Goal: Complete application form: Complete application form

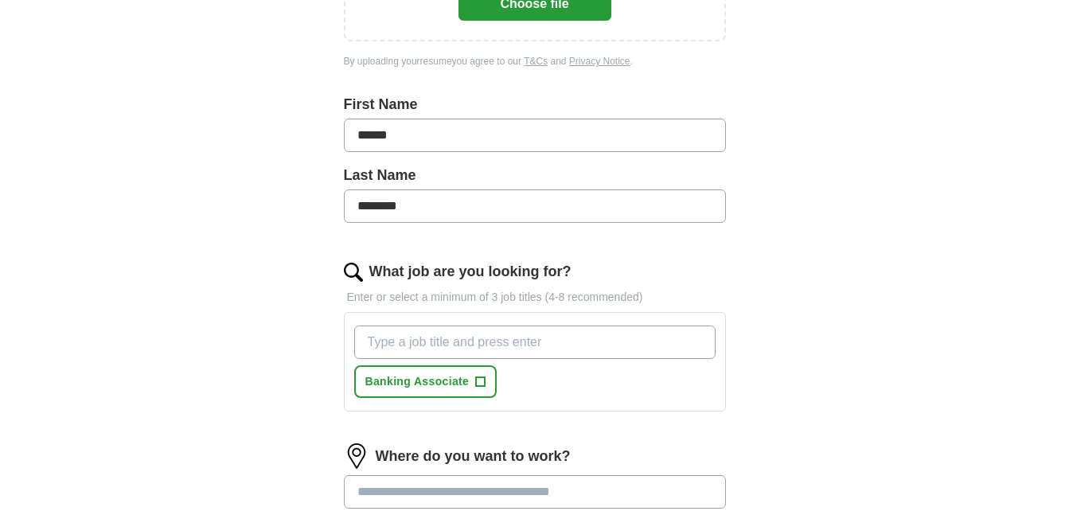
scroll to position [160, 0]
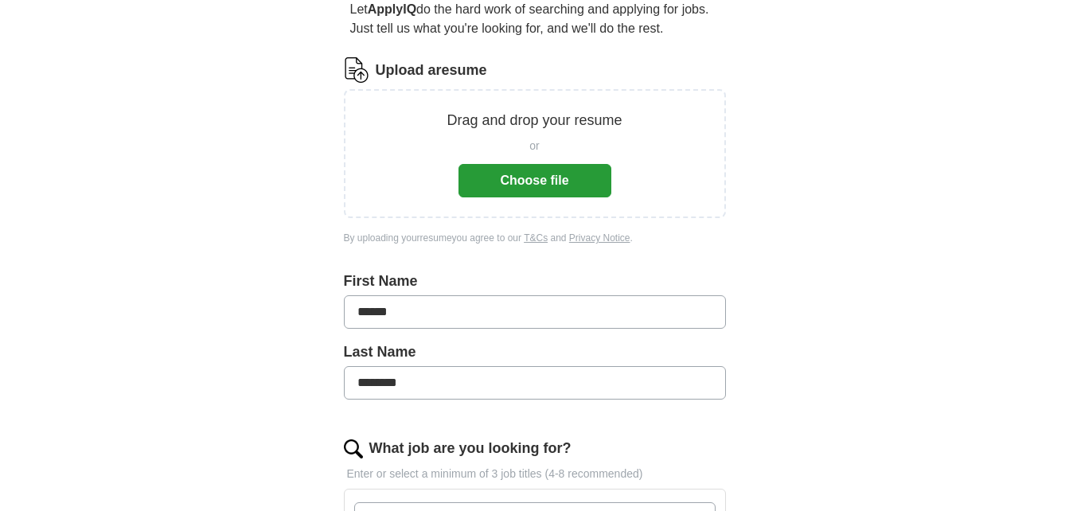
click at [527, 173] on button "Choose file" at bounding box center [534, 180] width 153 height 33
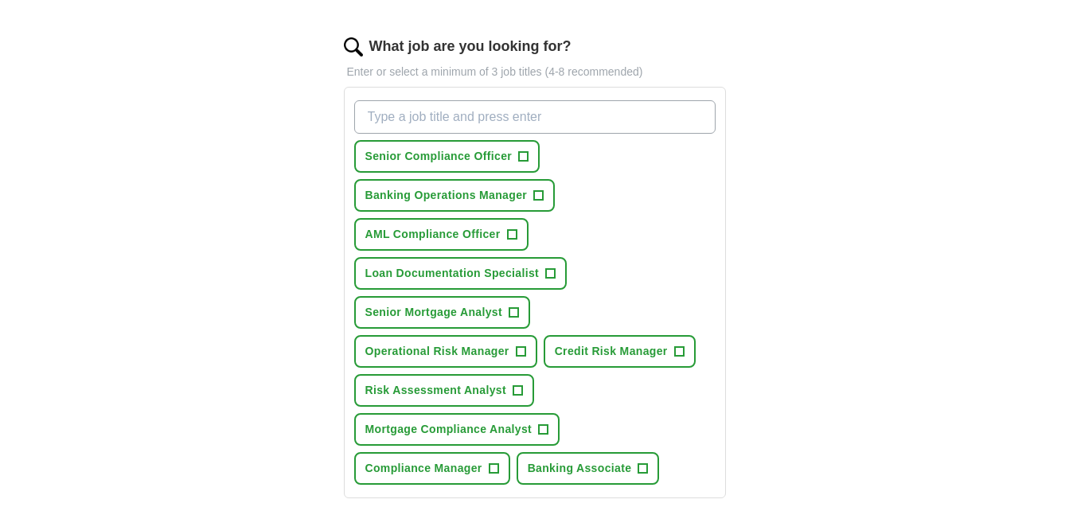
scroll to position [556, 0]
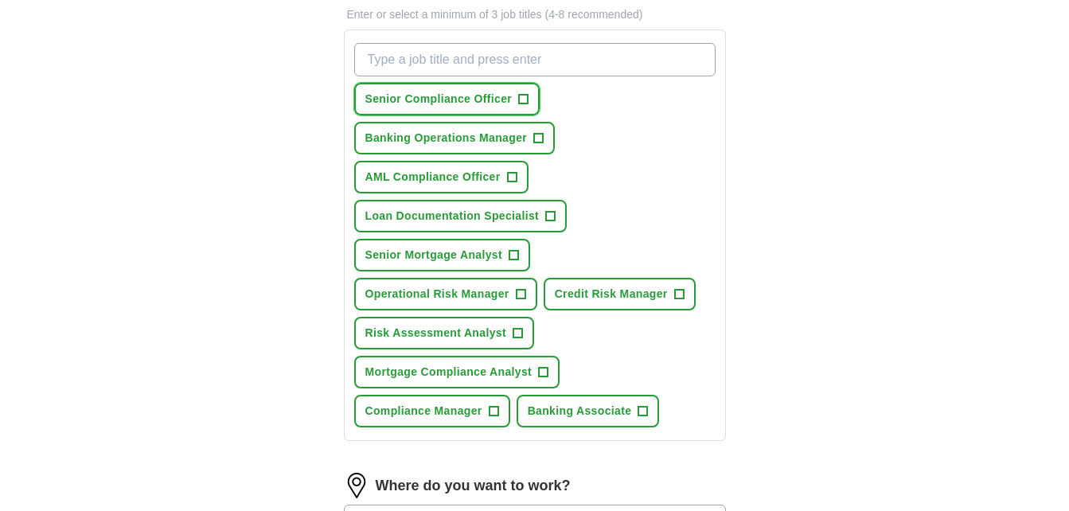
click at [530, 101] on button "Senior Compliance Officer +" at bounding box center [447, 99] width 186 height 33
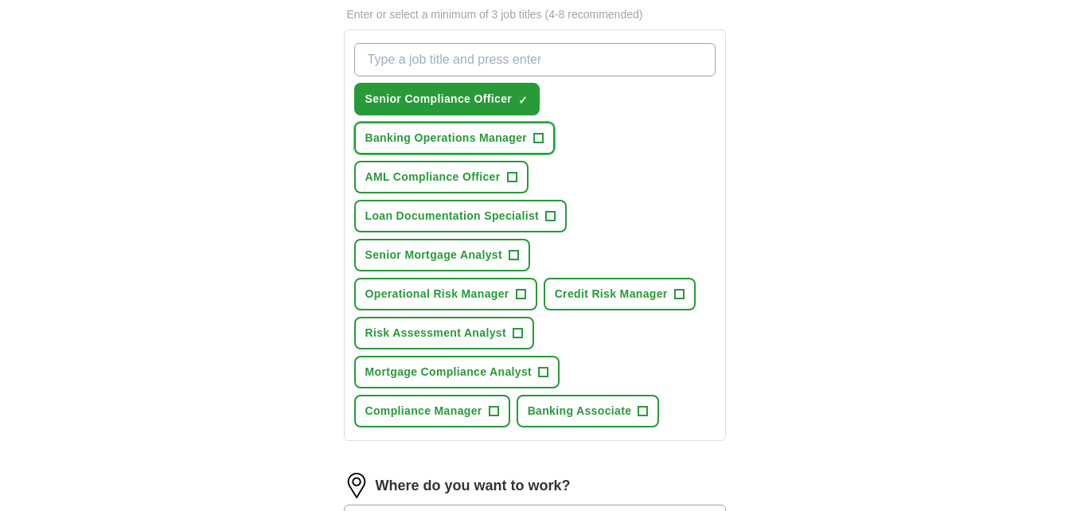
click at [542, 138] on span "+" at bounding box center [539, 138] width 10 height 13
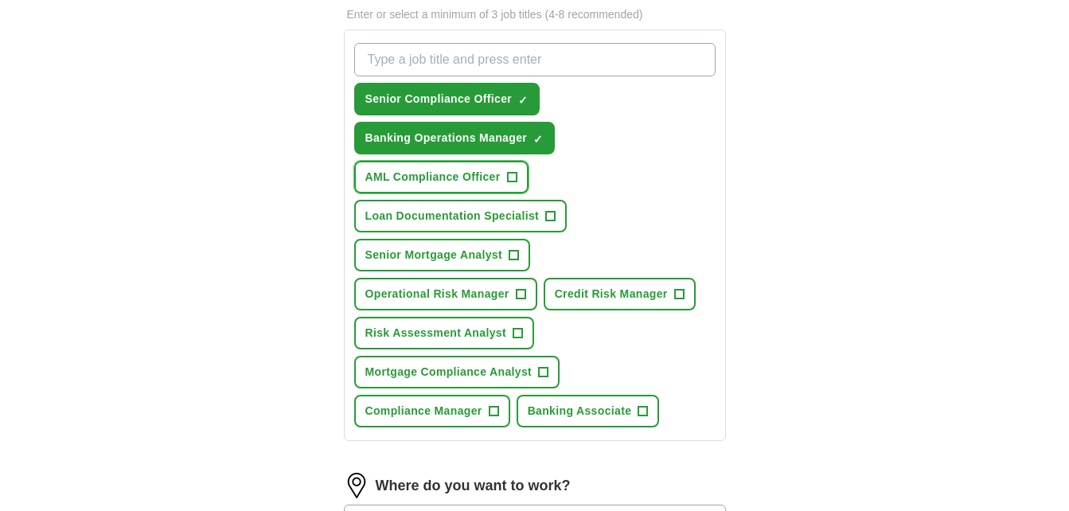
click at [514, 178] on span "+" at bounding box center [512, 177] width 10 height 13
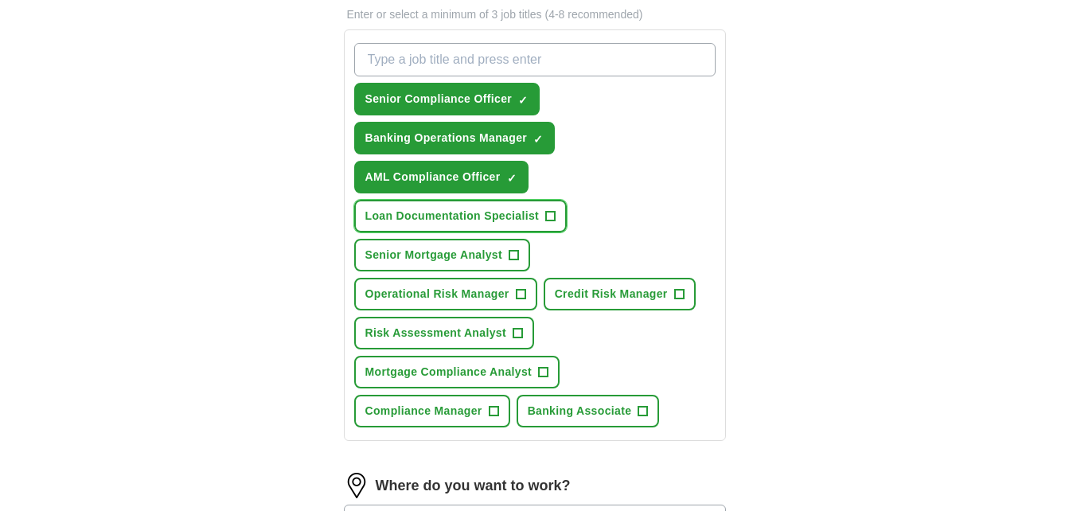
click at [556, 216] on button "Loan Documentation Specialist +" at bounding box center [460, 216] width 213 height 33
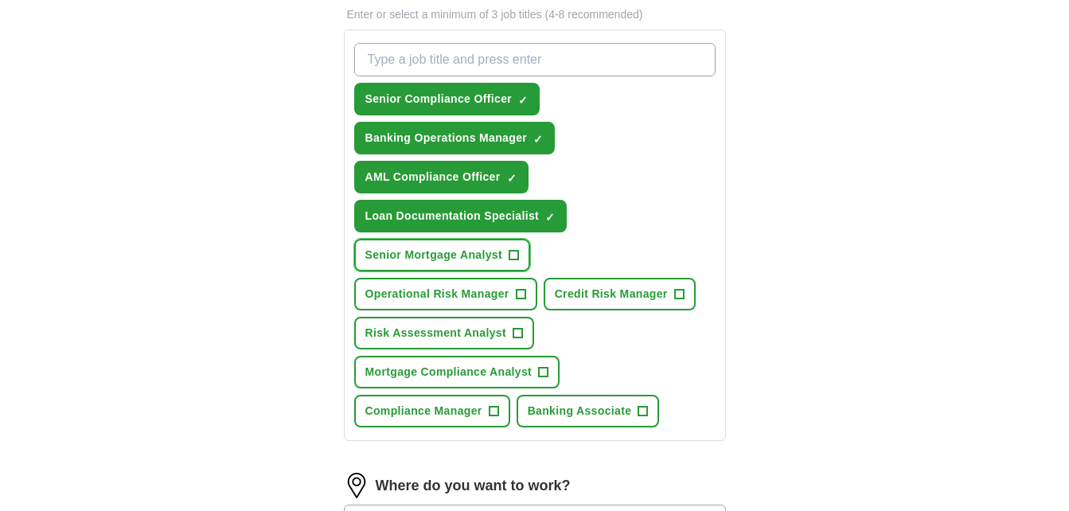
click at [516, 257] on span "+" at bounding box center [513, 255] width 10 height 13
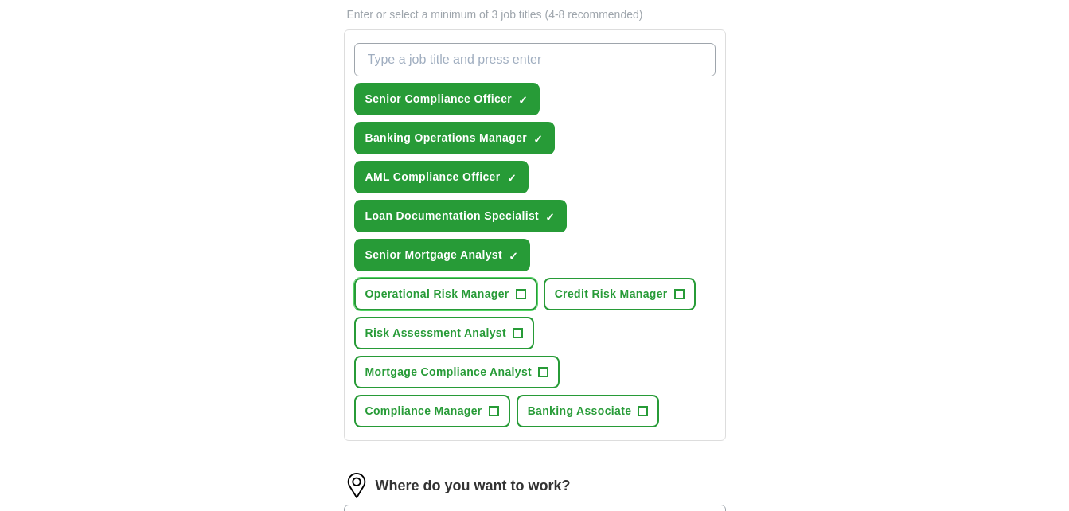
click at [512, 304] on button "Operational Risk Manager +" at bounding box center [445, 294] width 183 height 33
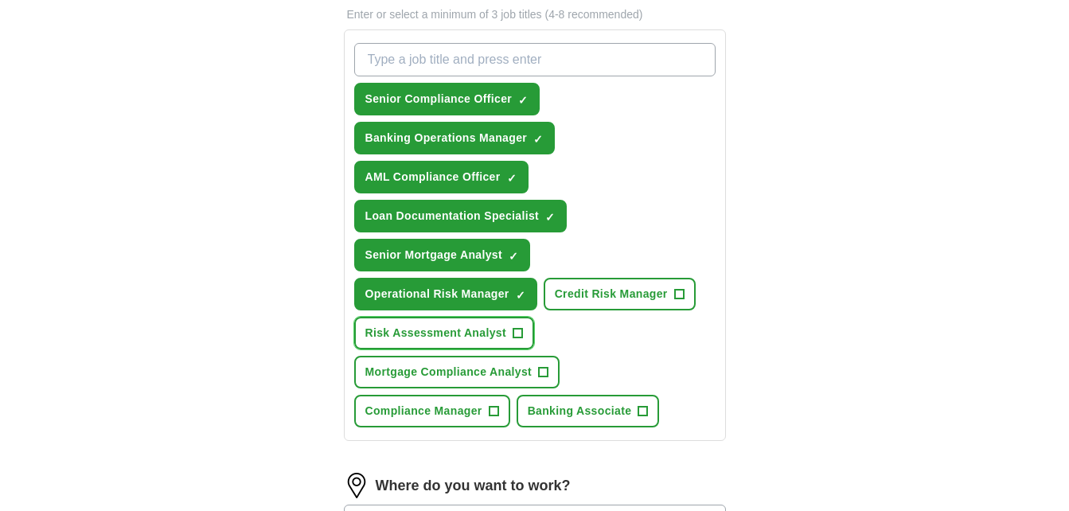
click at [516, 333] on span "+" at bounding box center [517, 333] width 10 height 13
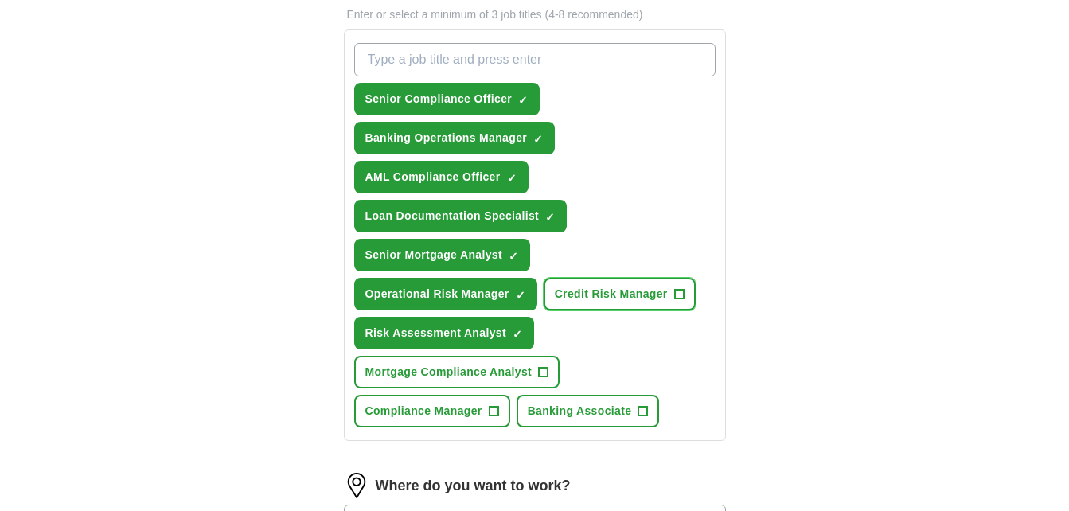
click at [668, 295] on button "Credit Risk Manager +" at bounding box center [619, 294] width 152 height 33
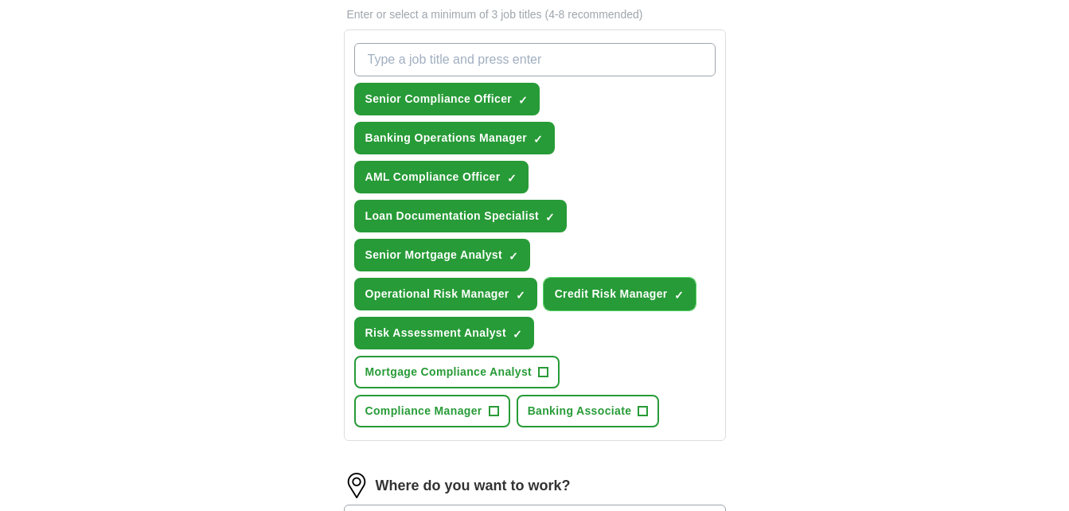
click at [0, 0] on span "×" at bounding box center [0, 0] width 0 height 0
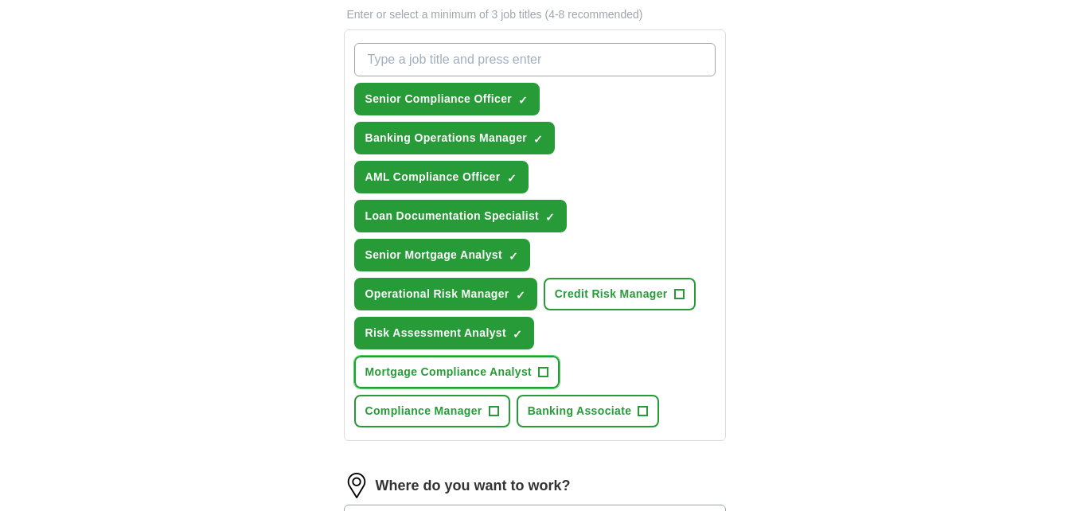
click at [536, 365] on button "Mortgage Compliance Analyst +" at bounding box center [457, 372] width 206 height 33
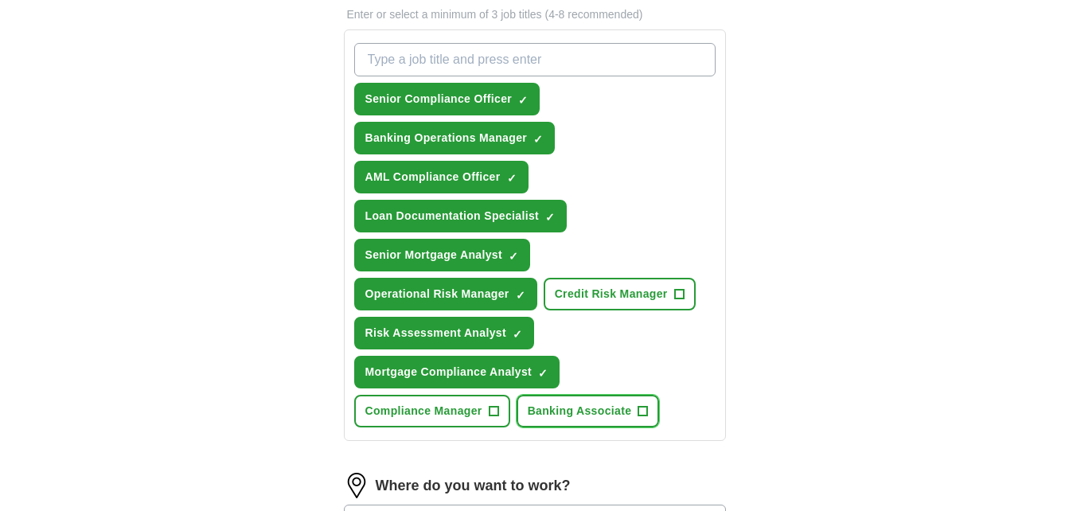
click at [644, 412] on span "+" at bounding box center [643, 411] width 10 height 13
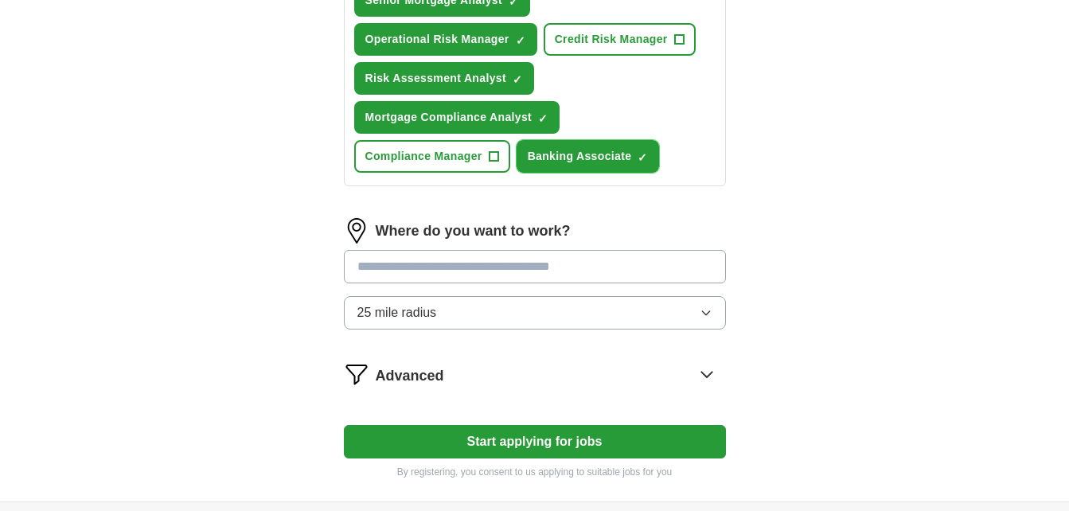
scroll to position [831, 0]
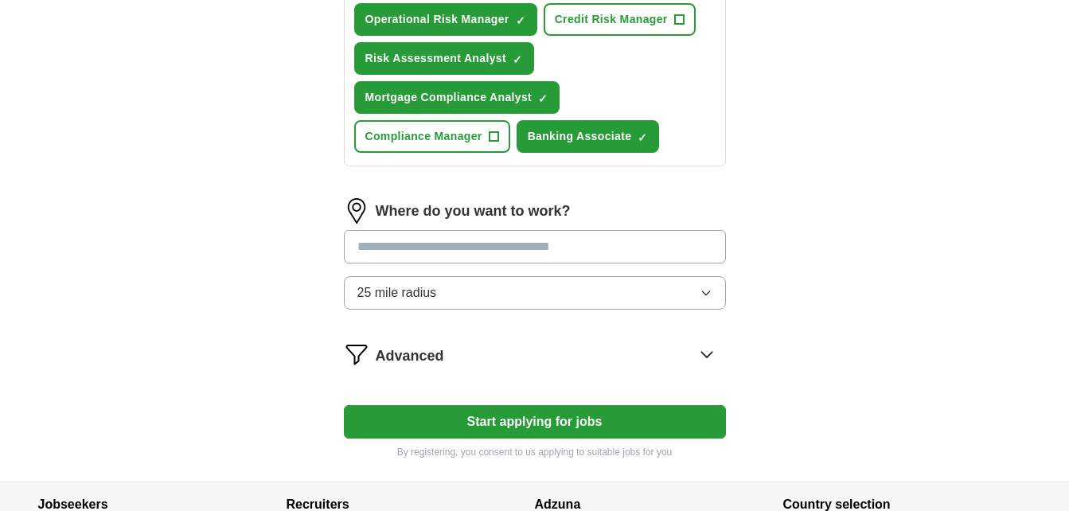
click at [582, 251] on input at bounding box center [535, 246] width 382 height 33
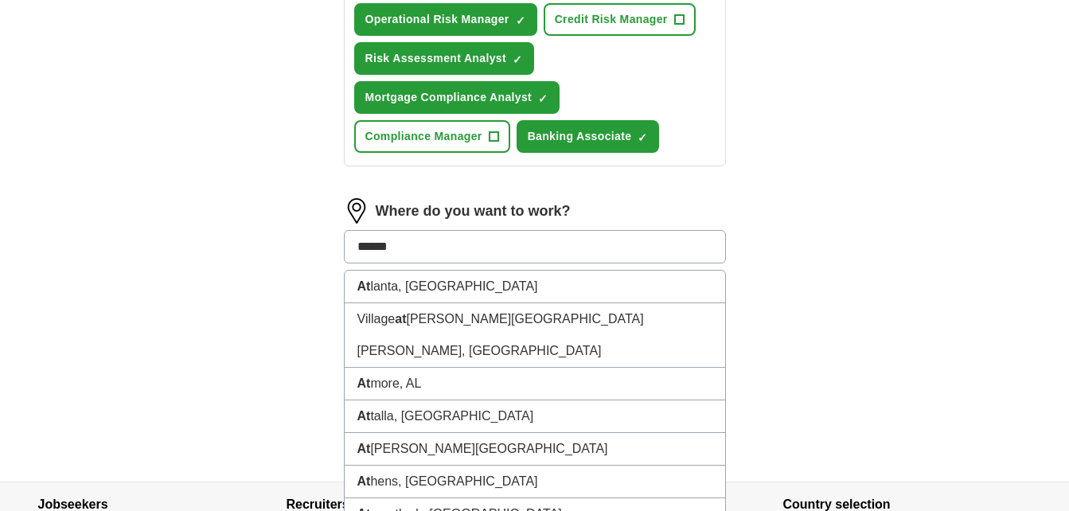
type input "*******"
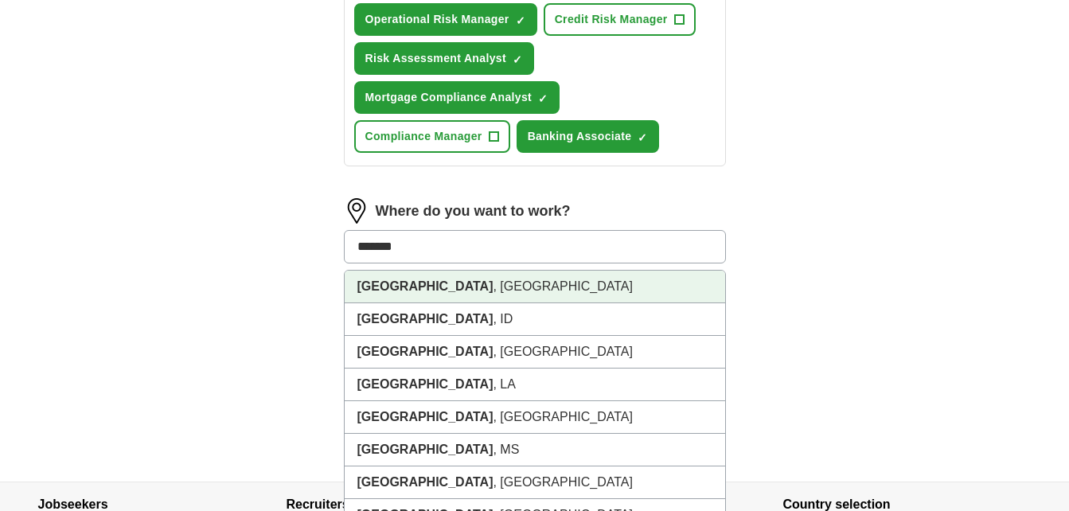
click at [449, 287] on li "Atlanta , GA" at bounding box center [535, 287] width 380 height 33
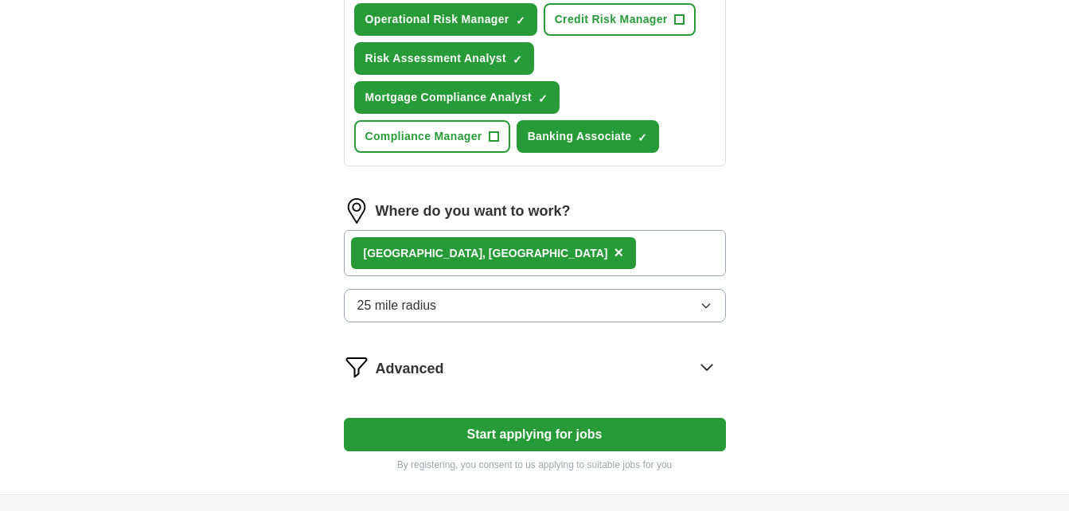
click at [478, 445] on button "Start applying for jobs" at bounding box center [535, 434] width 382 height 33
select select "**"
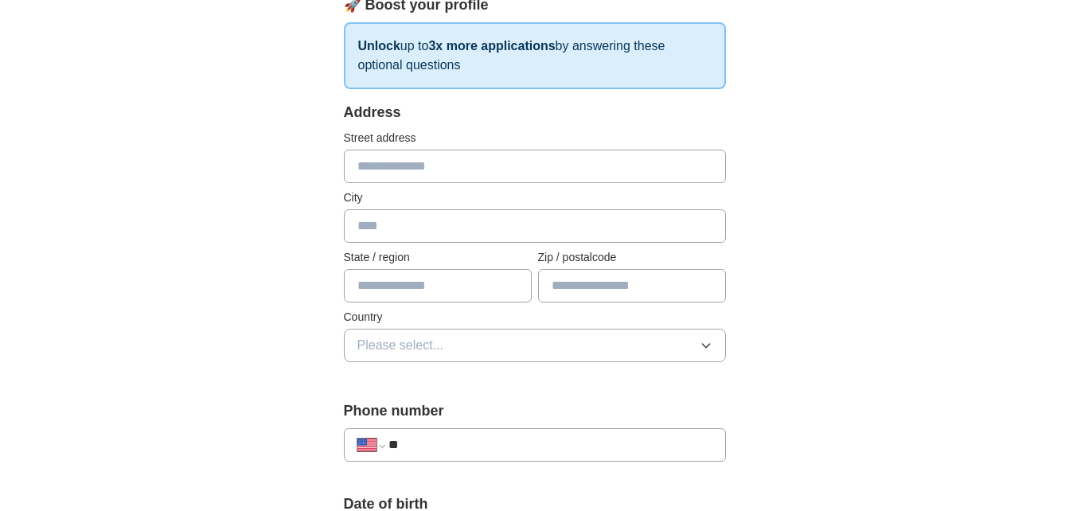
scroll to position [272, 0]
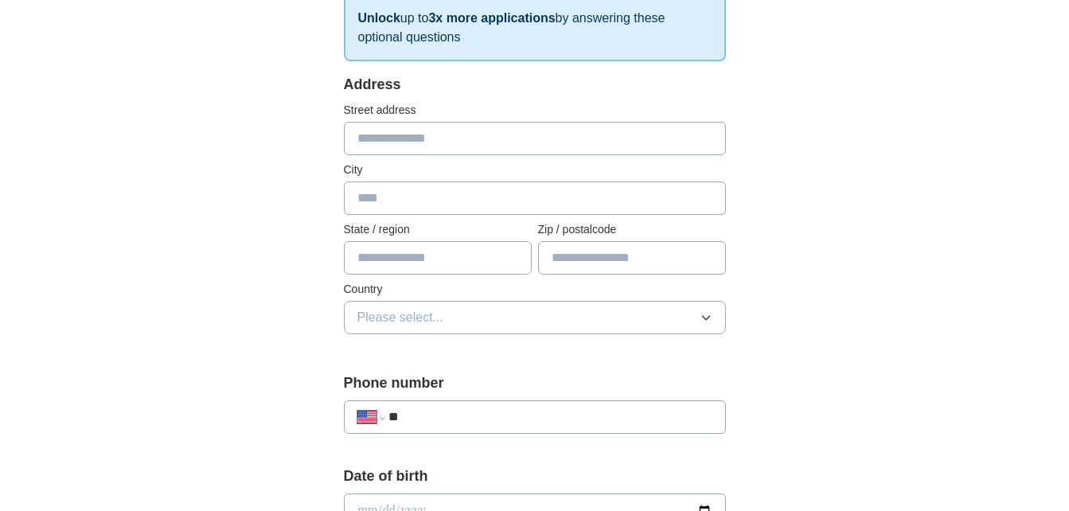
click at [462, 144] on input "text" at bounding box center [535, 138] width 382 height 33
type input "**********"
type input "*******"
type input "*****"
click at [446, 254] on input "text" at bounding box center [438, 257] width 188 height 33
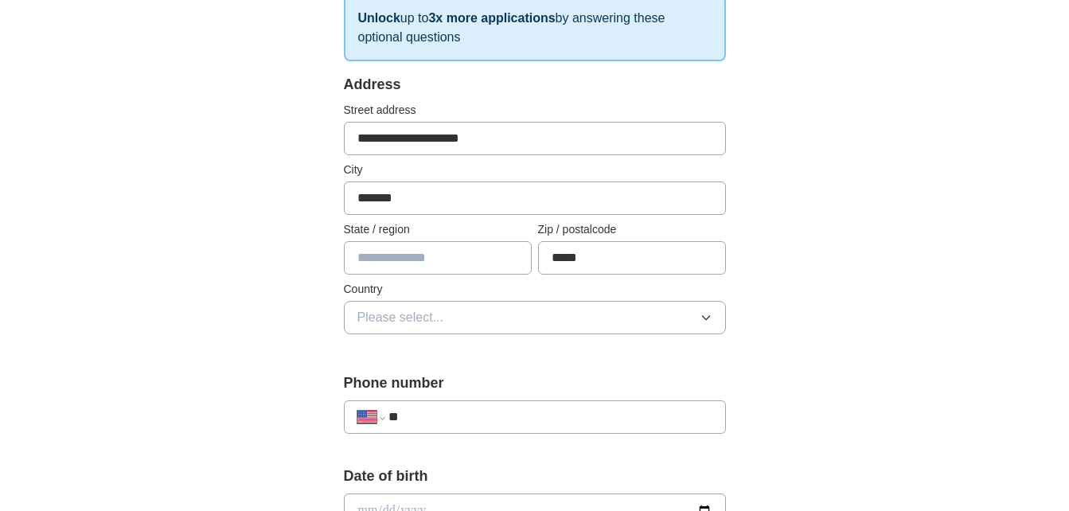
type input "**"
click at [420, 313] on span "Please select..." at bounding box center [400, 317] width 87 height 19
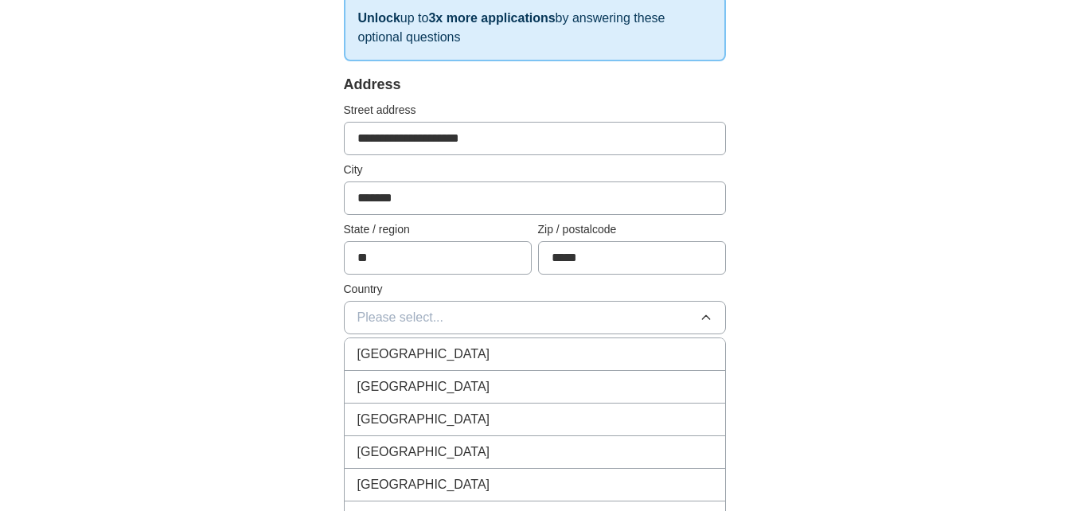
click at [420, 316] on span "Please select..." at bounding box center [400, 317] width 87 height 19
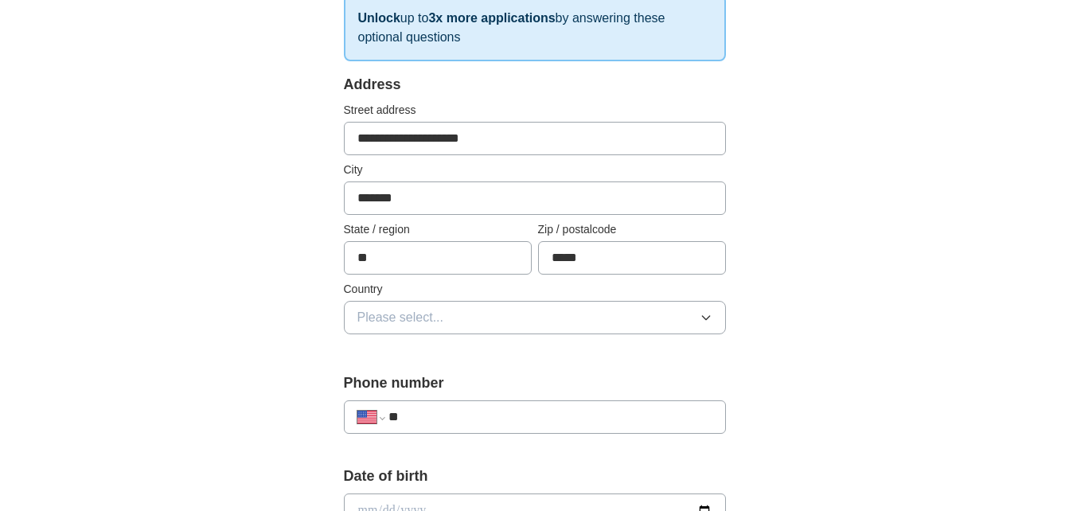
click at [420, 316] on span "Please select..." at bounding box center [400, 317] width 87 height 19
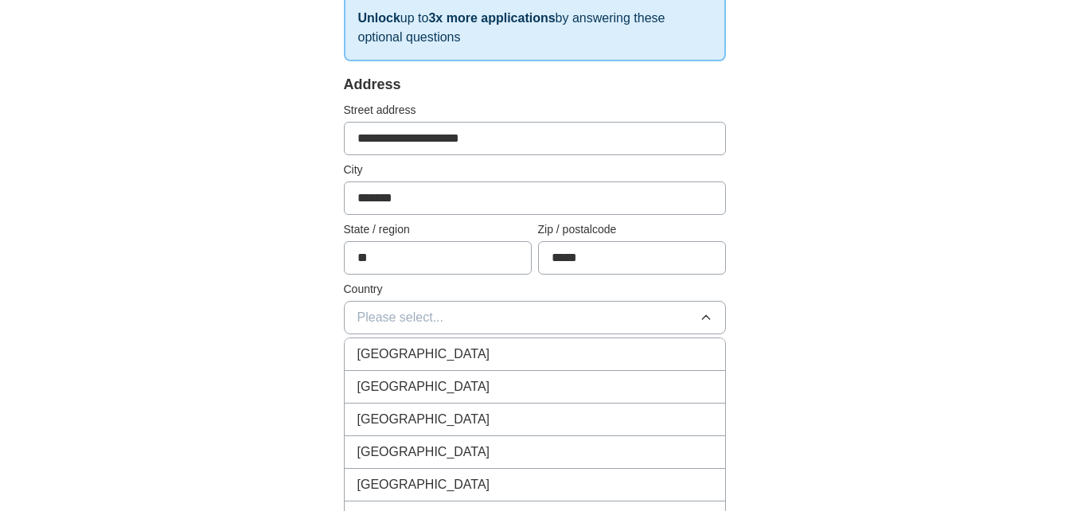
click at [418, 384] on span "United States" at bounding box center [423, 386] width 133 height 19
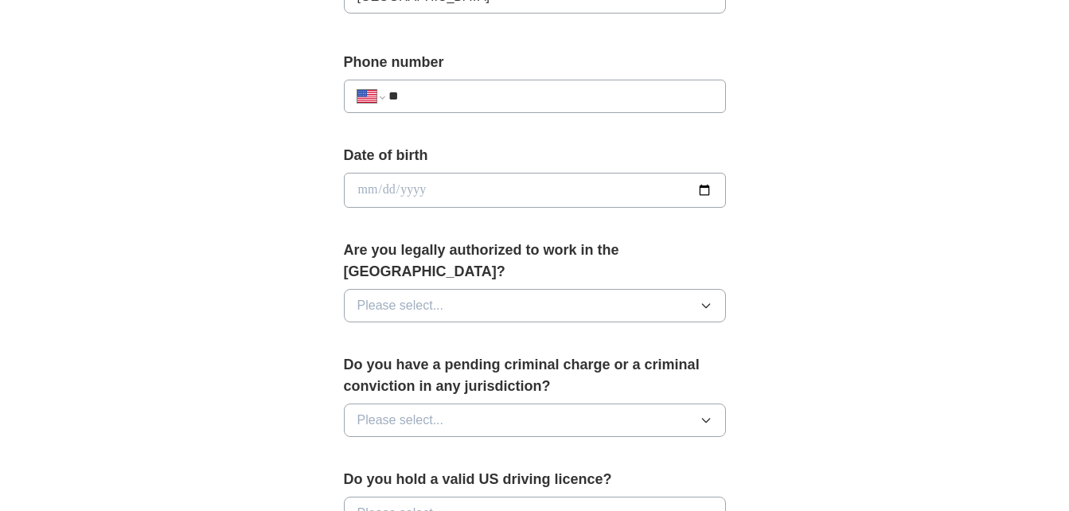
scroll to position [621, 0]
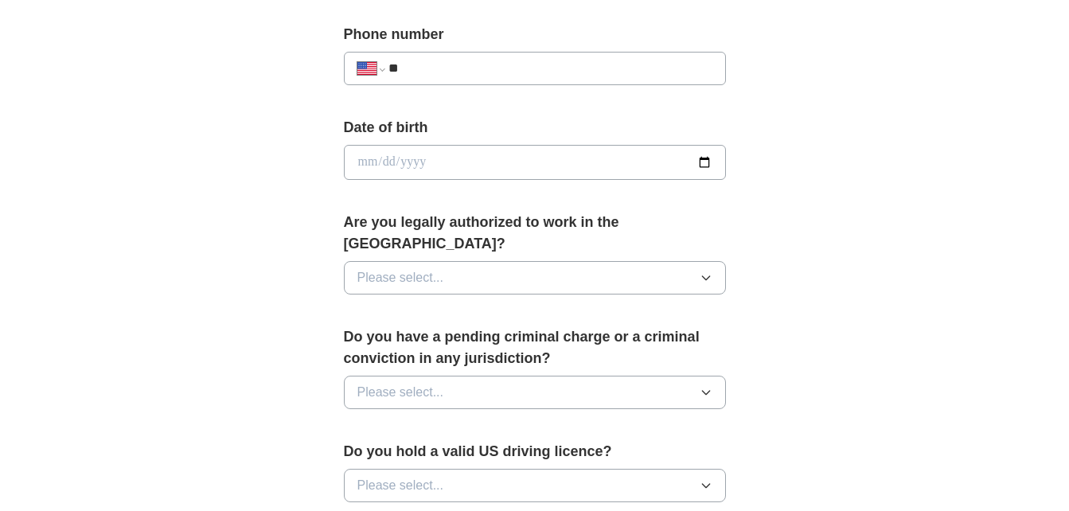
click at [489, 61] on input "**" at bounding box center [549, 68] width 323 height 19
type input "**********"
click at [712, 159] on input "date" at bounding box center [535, 162] width 382 height 35
click at [707, 163] on input "date" at bounding box center [535, 162] width 382 height 35
click at [446, 184] on div "**********" at bounding box center [535, 155] width 382 height 76
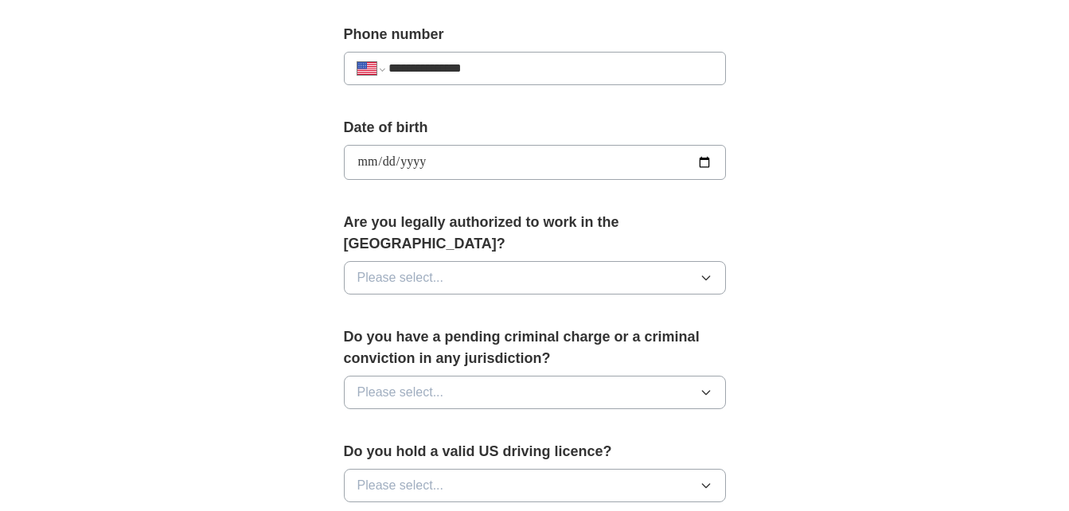
click at [444, 160] on input "**********" at bounding box center [535, 162] width 382 height 35
click at [707, 158] on input "**********" at bounding box center [535, 162] width 382 height 35
type input "**********"
click at [699, 271] on icon "button" at bounding box center [705, 277] width 13 height 13
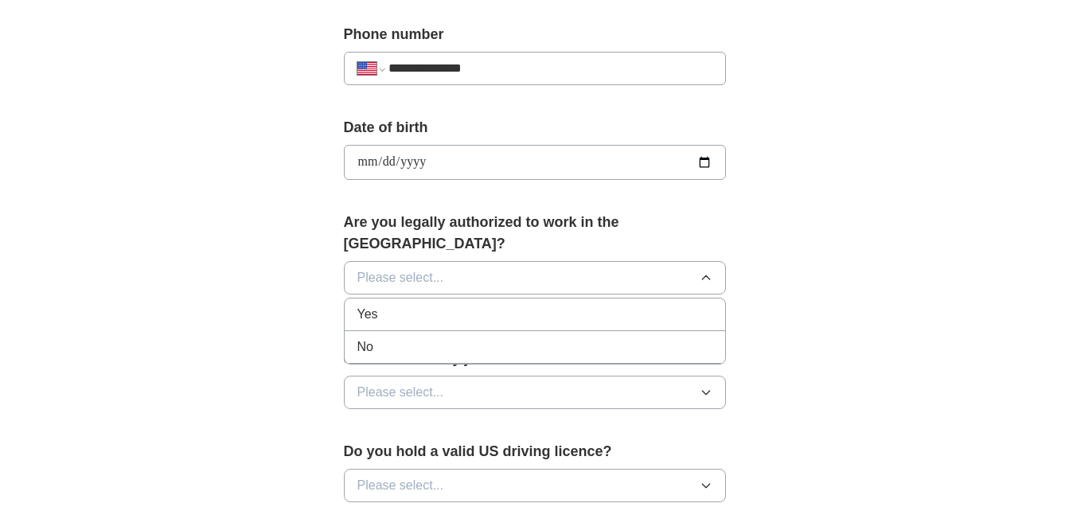
click at [477, 305] on div "Yes" at bounding box center [534, 314] width 355 height 19
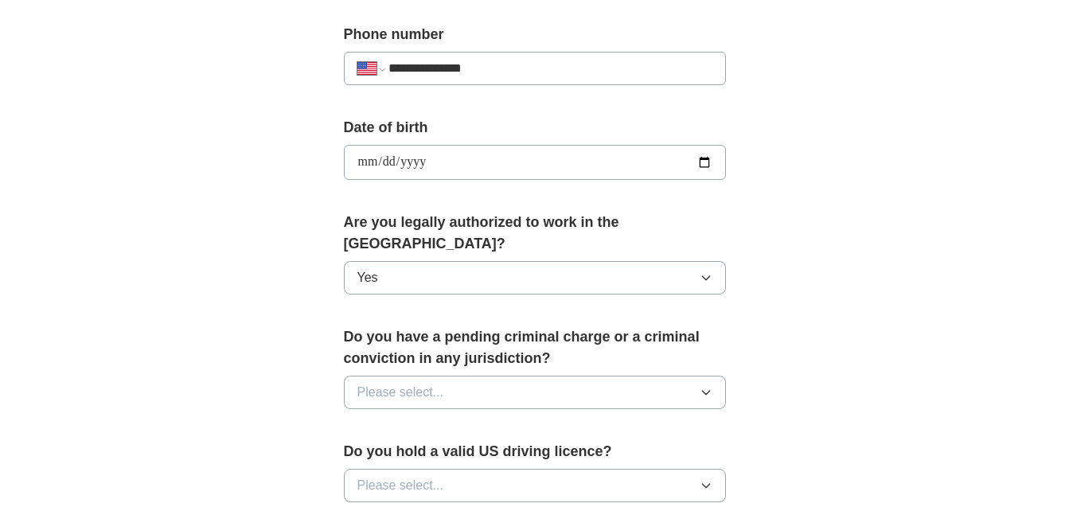
click at [500, 376] on button "Please select..." at bounding box center [535, 392] width 382 height 33
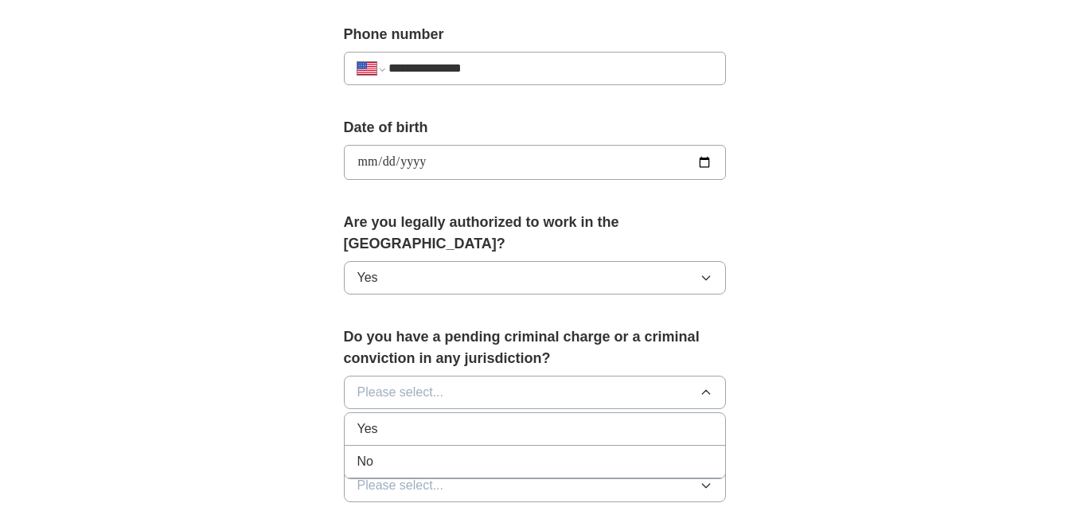
click at [426, 452] on div "No" at bounding box center [534, 461] width 355 height 19
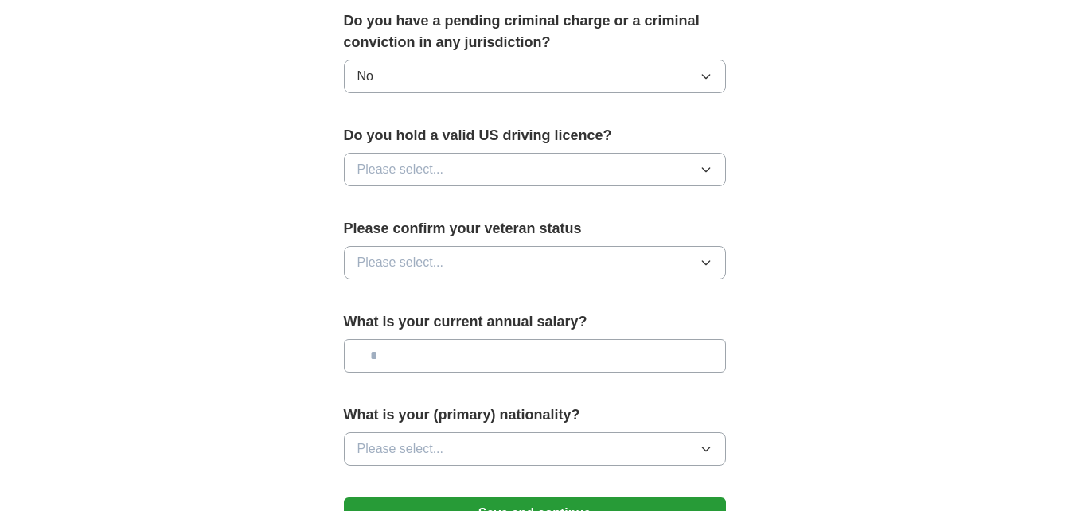
scroll to position [944, 0]
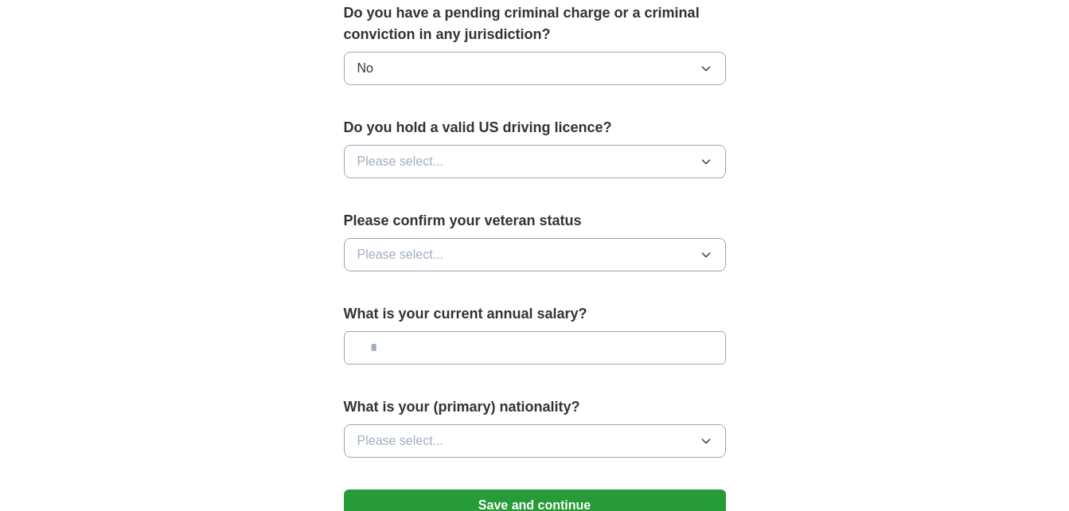
click at [392, 145] on button "Please select..." at bounding box center [535, 161] width 382 height 33
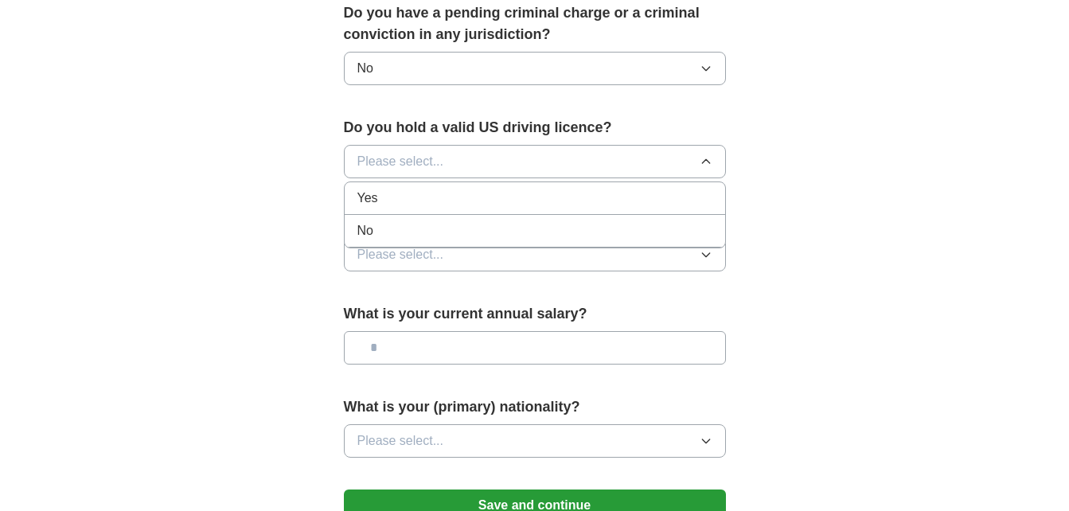
click at [399, 189] on div "Yes" at bounding box center [534, 198] width 355 height 19
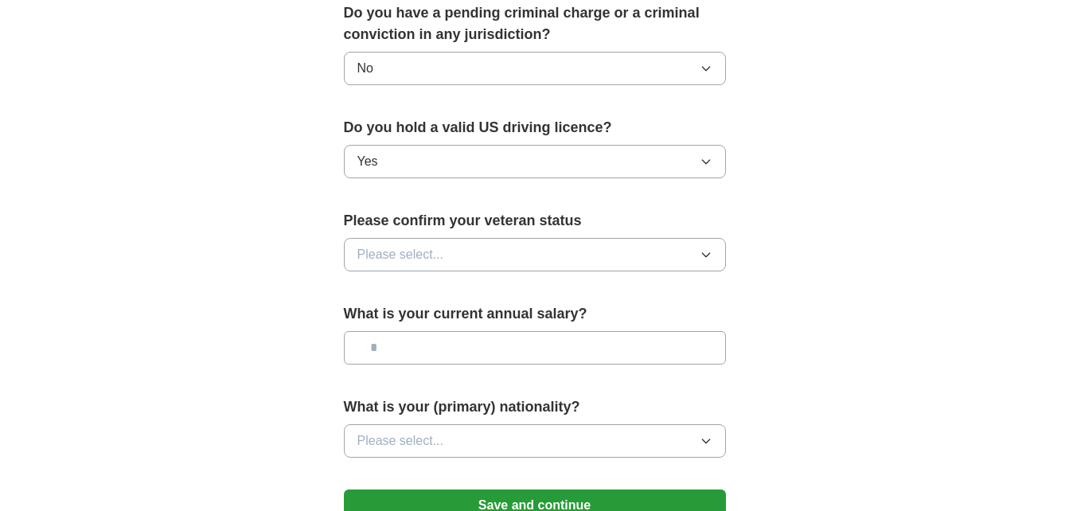
click at [407, 245] on span "Please select..." at bounding box center [400, 254] width 87 height 19
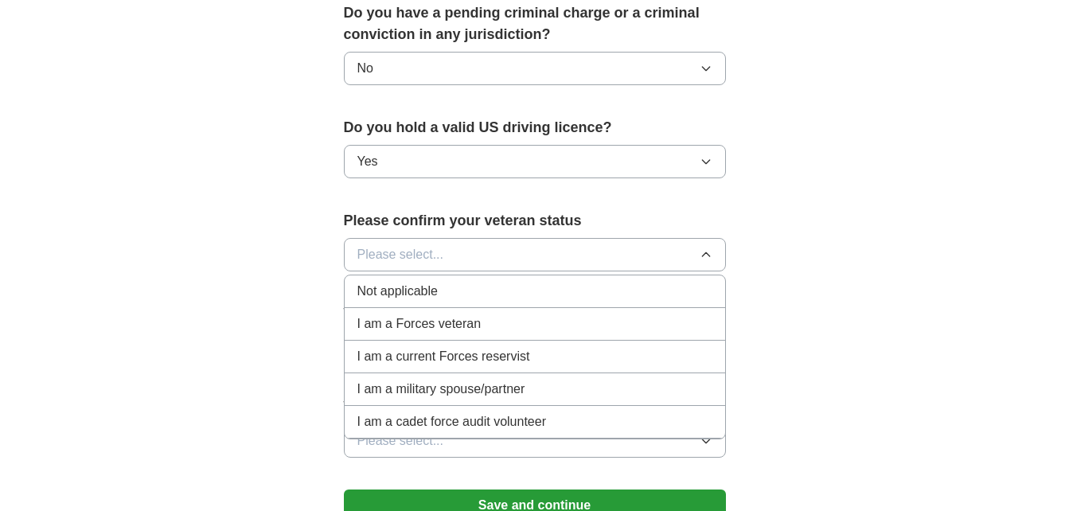
click at [407, 282] on span "Not applicable" at bounding box center [397, 291] width 80 height 19
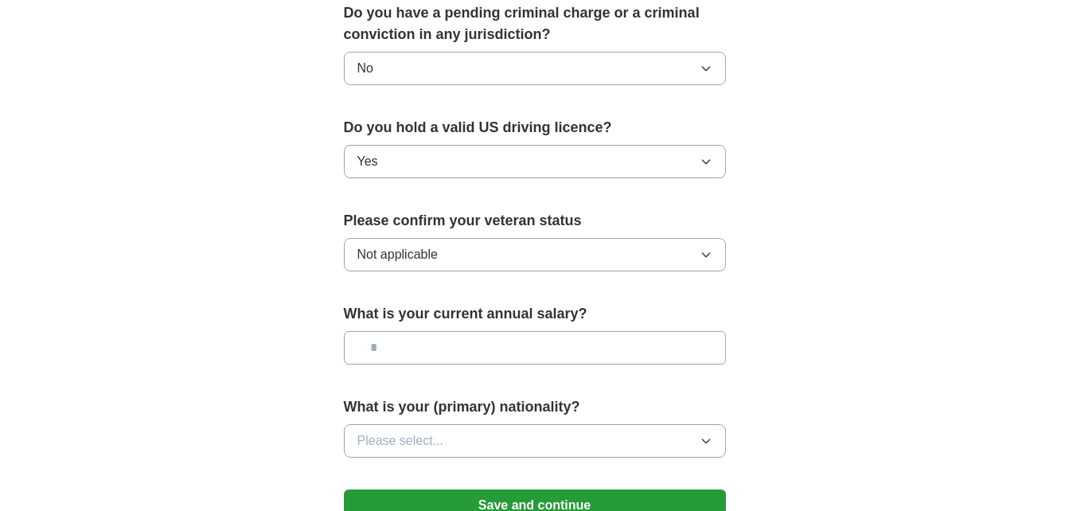
click at [427, 331] on input "text" at bounding box center [535, 347] width 382 height 33
click at [431, 431] on span "Please select..." at bounding box center [400, 440] width 87 height 19
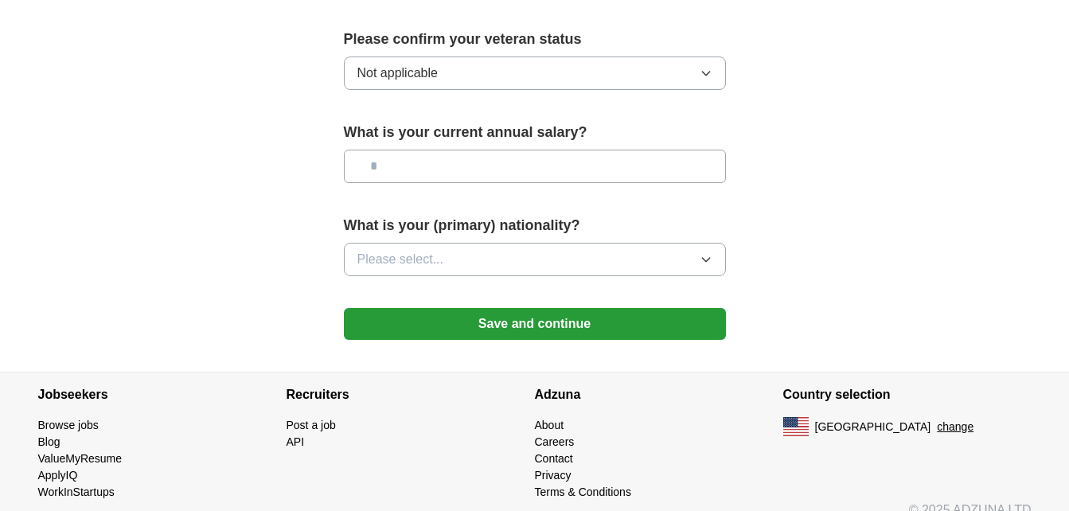
click at [695, 243] on button "Please select..." at bounding box center [535, 259] width 382 height 33
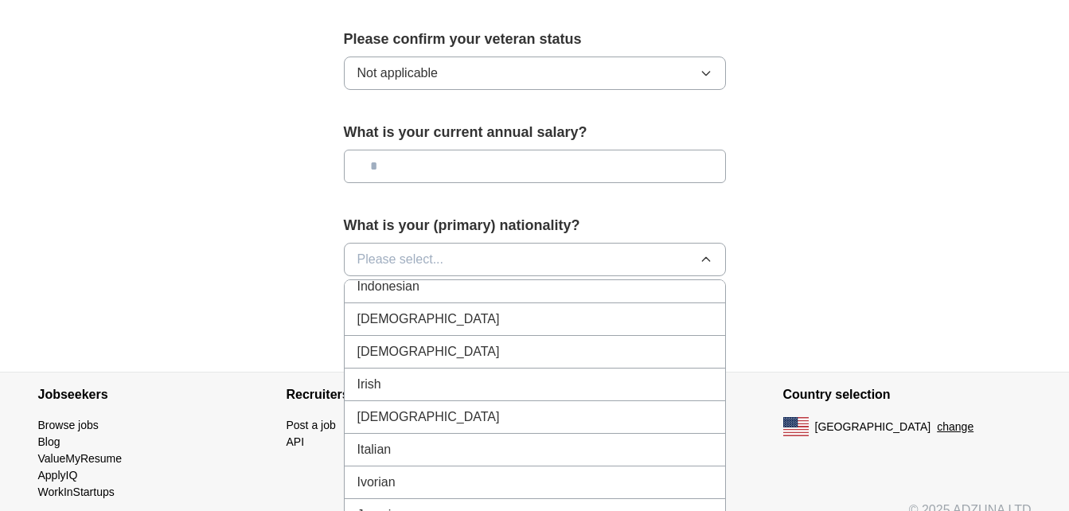
scroll to position [0, 0]
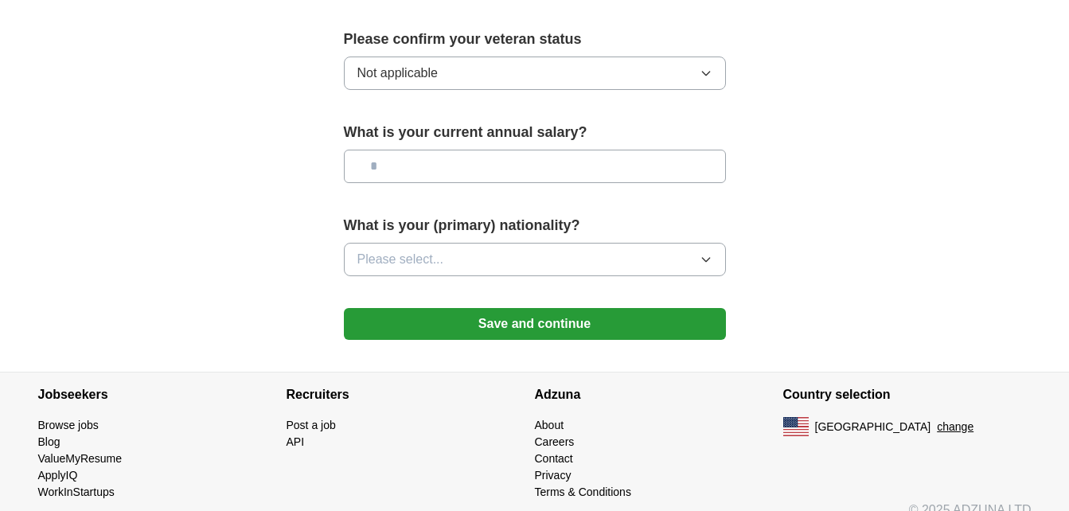
click at [710, 243] on button "Please select..." at bounding box center [535, 259] width 382 height 33
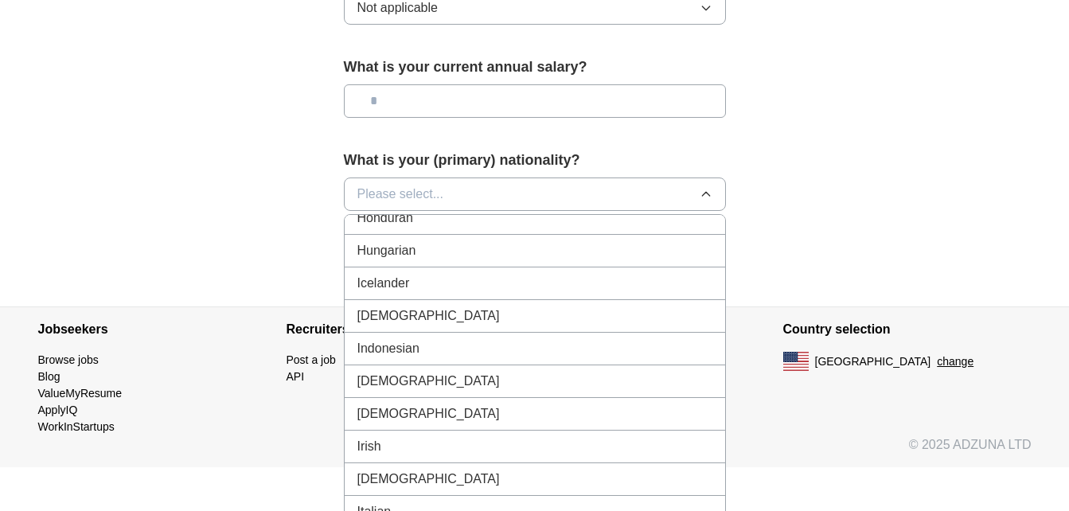
scroll to position [2506, 0]
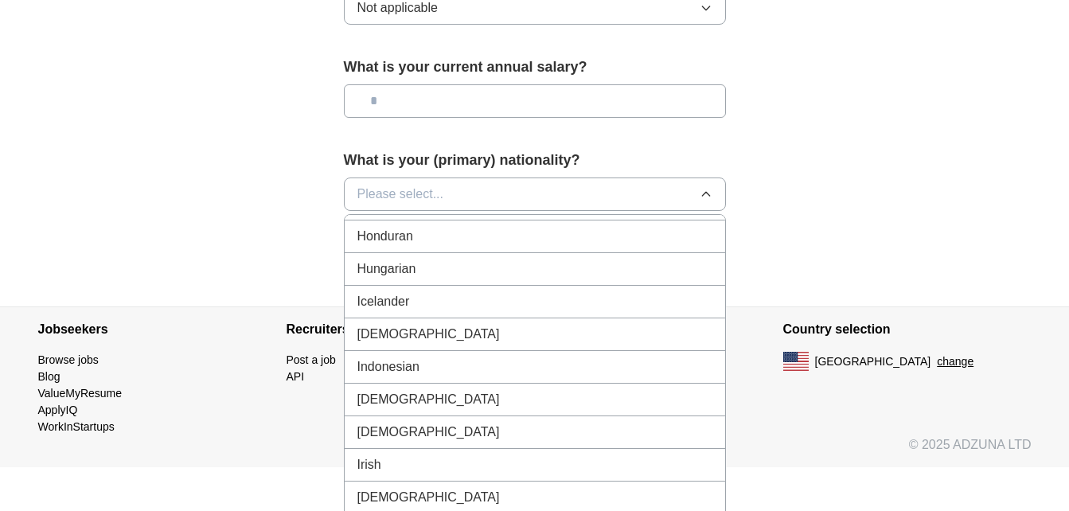
click at [585, 325] on li "Indian" at bounding box center [535, 334] width 380 height 33
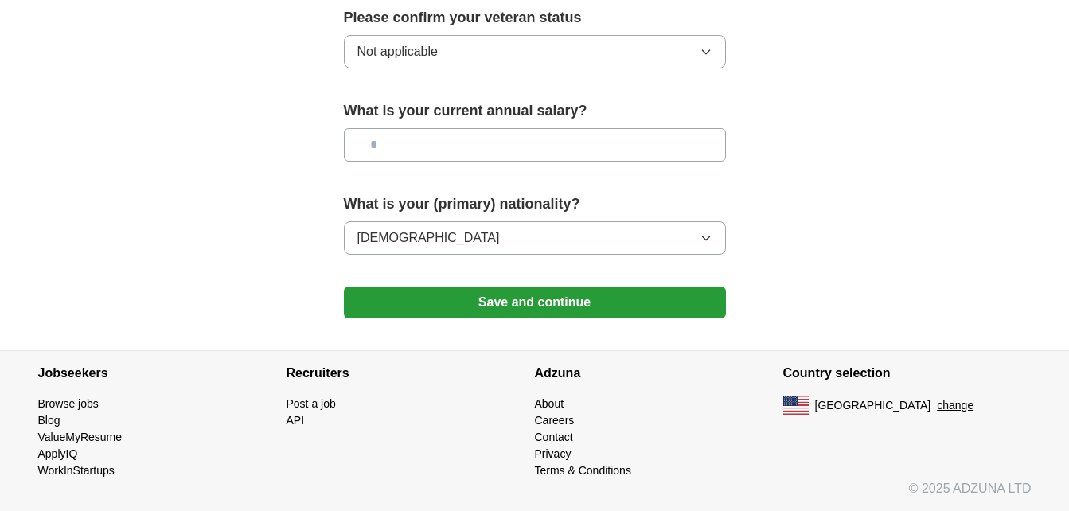
scroll to position [1126, 0]
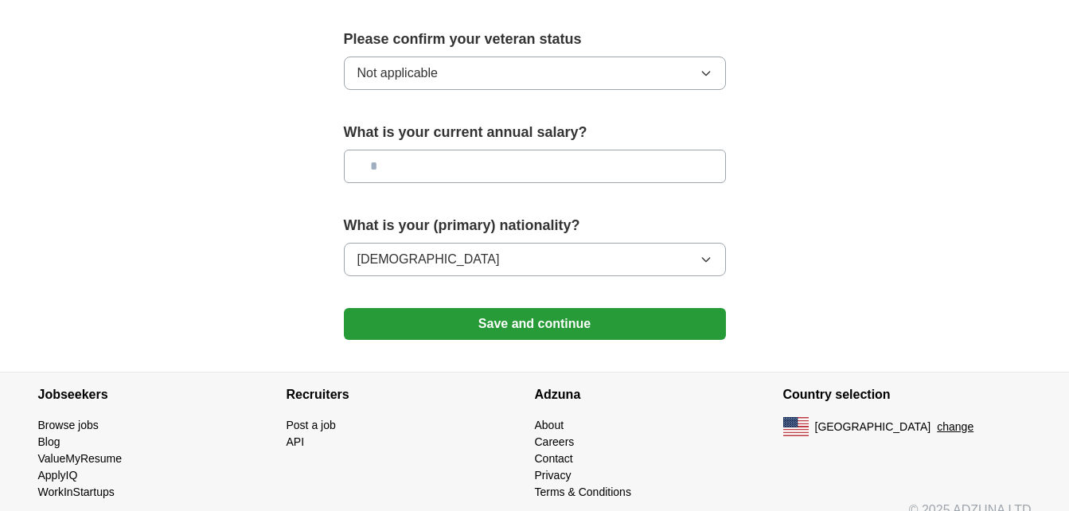
click at [561, 308] on button "Save and continue" at bounding box center [535, 324] width 382 height 32
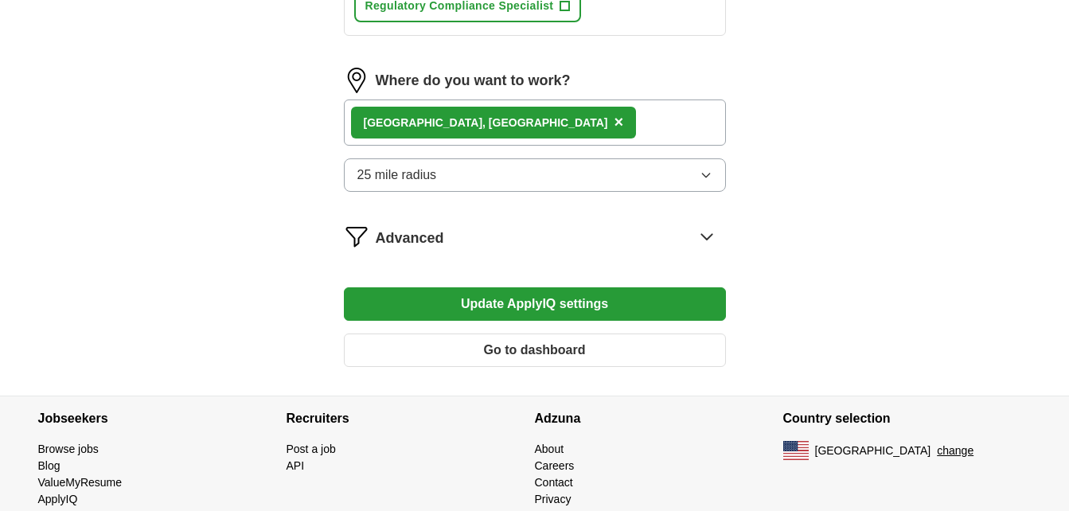
scroll to position [1032, 0]
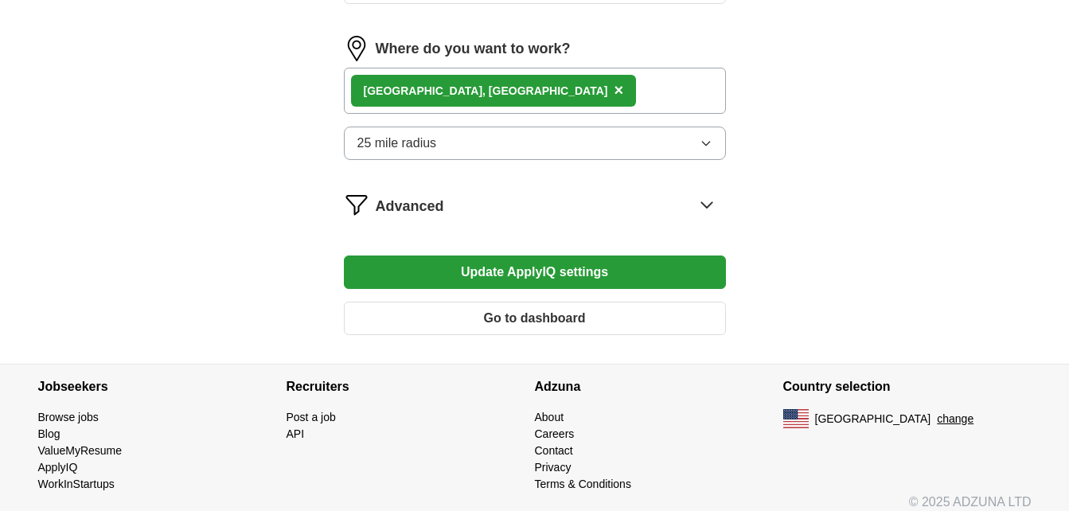
click at [703, 205] on icon at bounding box center [706, 204] width 25 height 25
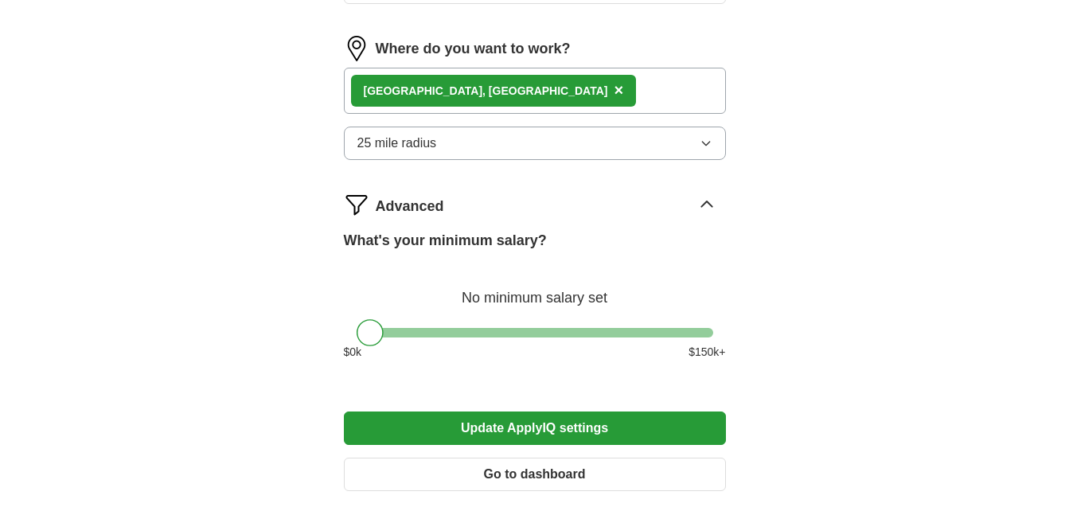
click at [500, 329] on div at bounding box center [534, 333] width 356 height 10
click at [470, 329] on div at bounding box center [534, 333] width 356 height 10
click at [434, 326] on div "What's your minimum salary? At least $ 66k per year $ 0 k $ 150 k+" at bounding box center [535, 301] width 382 height 143
click at [438, 329] on div at bounding box center [534, 333] width 356 height 10
click at [459, 328] on div at bounding box center [534, 333] width 356 height 10
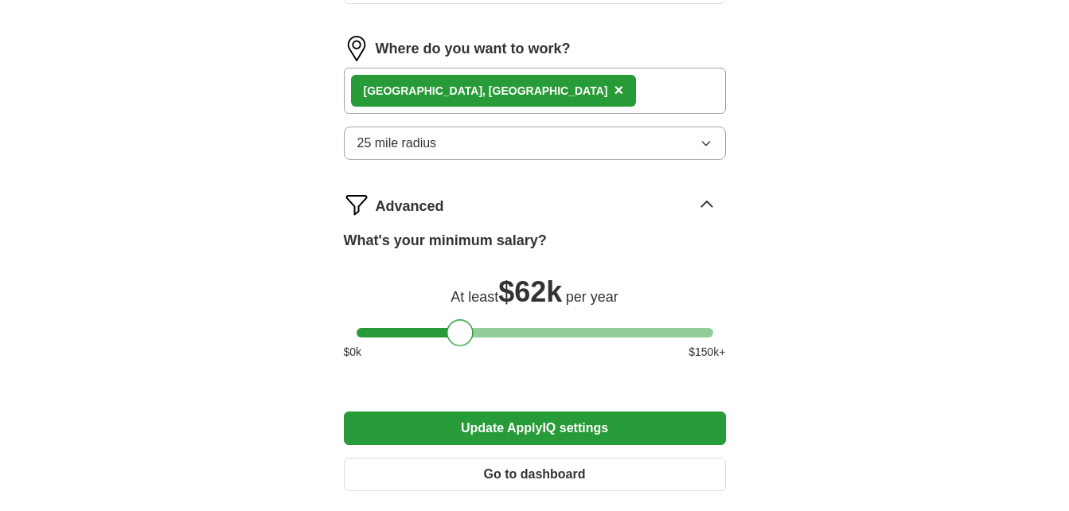
scroll to position [1201, 0]
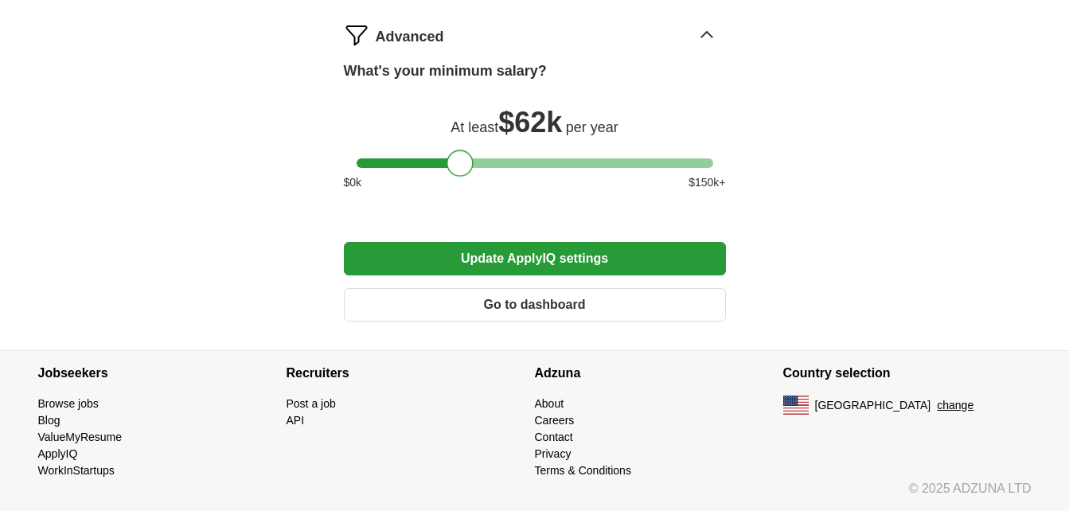
click at [532, 302] on button "Go to dashboard" at bounding box center [535, 304] width 382 height 33
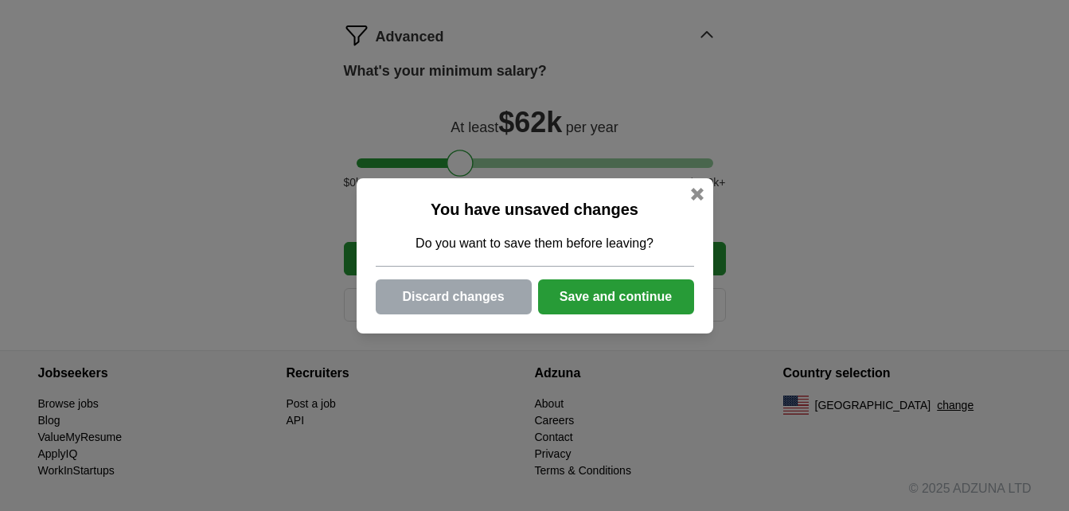
click at [599, 298] on button "Save and continue" at bounding box center [616, 296] width 156 height 35
